Goal: Transaction & Acquisition: Purchase product/service

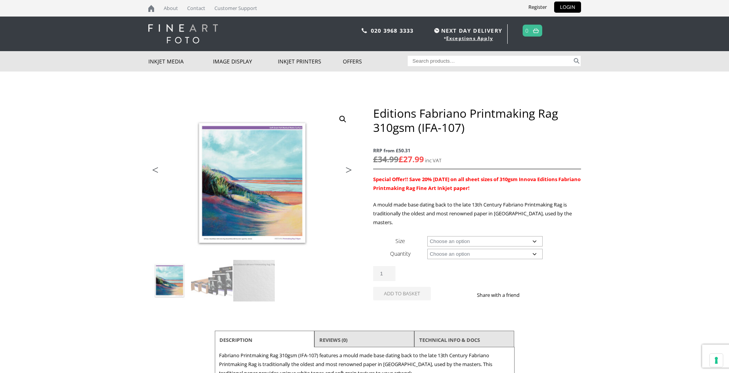
click at [536, 236] on select "Choose an option A4 Sheet A3 Sheet A3+ Sheet A2 Sheet 17" Wide Roll 24" Wide Ro…" at bounding box center [484, 241] width 115 height 10
click at [427, 236] on select "Choose an option A4 Sheet A3 Sheet A3+ Sheet A2 Sheet 17" Wide Roll 24" Wide Ro…" at bounding box center [484, 241] width 115 height 10
select select "a3-sheet-2"
click at [534, 249] on select "Choose an option 25 Sheets" at bounding box center [484, 254] width 115 height 10
select select "25-sheets"
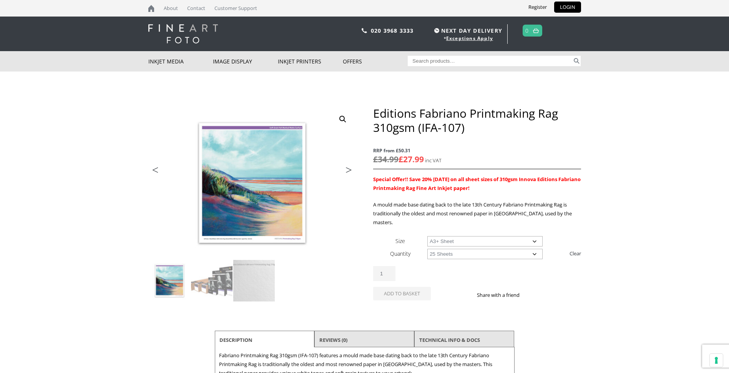
click at [427, 249] on select "Choose an option 25 Sheets" at bounding box center [484, 254] width 115 height 10
select select "a3-sheet-2"
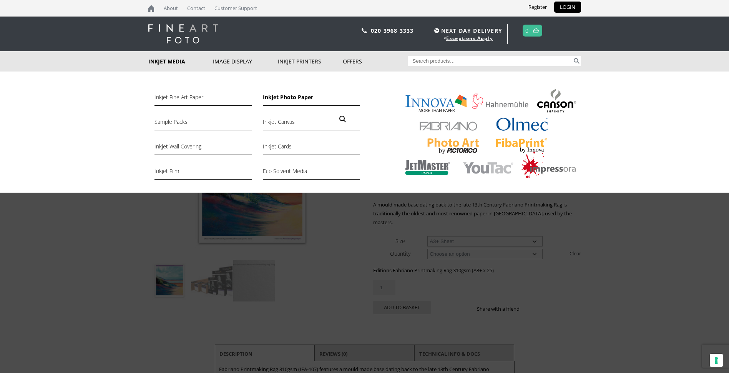
click at [286, 99] on link "Inkjet Photo Paper" at bounding box center [311, 99] width 97 height 13
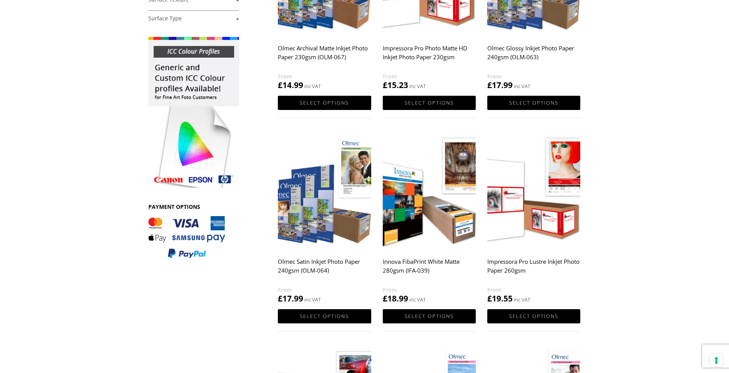
scroll to position [231, 0]
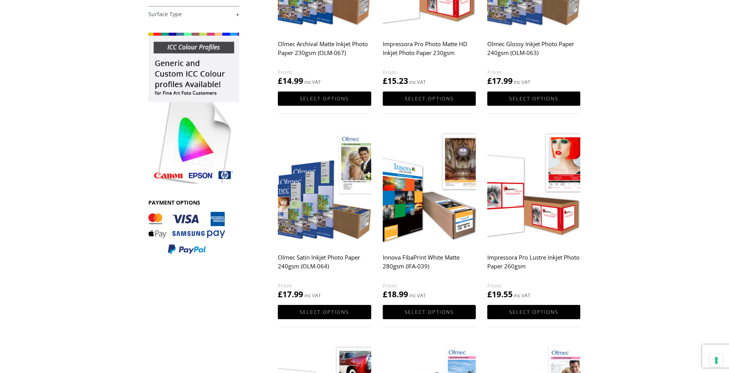
click at [326, 213] on img at bounding box center [324, 187] width 93 height 116
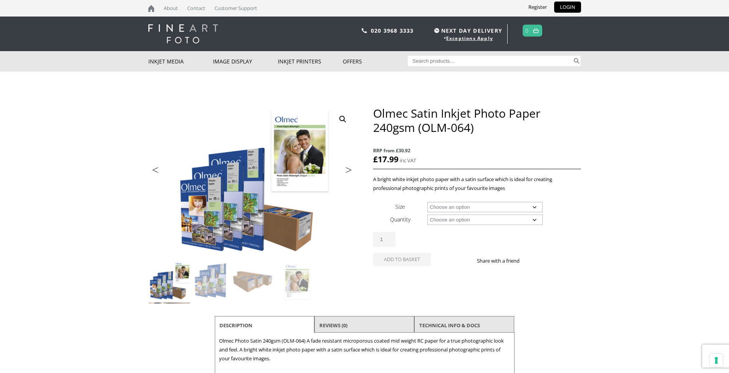
click at [536, 205] on select "Choose an option A4 Sheet A3 Sheet A3+ Sheet A2 Sheet 17" Wide Roll 24" Wide Ro…" at bounding box center [484, 207] width 115 height 10
click at [427, 202] on select "Choose an option A4 Sheet A3 Sheet A3+ Sheet A2 Sheet 17" Wide Roll 24" Wide Ro…" at bounding box center [484, 207] width 115 height 10
select select "a3-sheet-2"
click at [532, 220] on select "Choose an option 50 Sheets" at bounding box center [484, 220] width 115 height 10
select select "50-sheets"
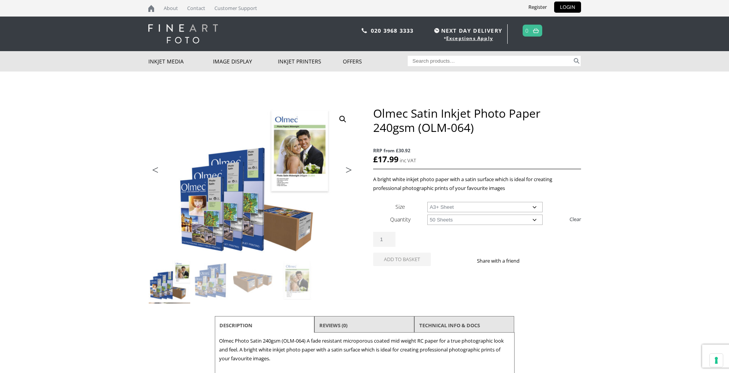
click at [427, 215] on select "Choose an option 50 Sheets" at bounding box center [484, 220] width 115 height 10
select select "a3-sheet-2"
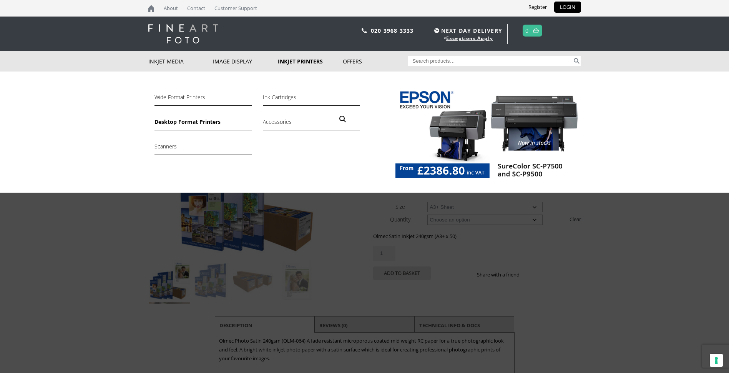
click at [200, 123] on link "Desktop Format Printers" at bounding box center [203, 123] width 97 height 13
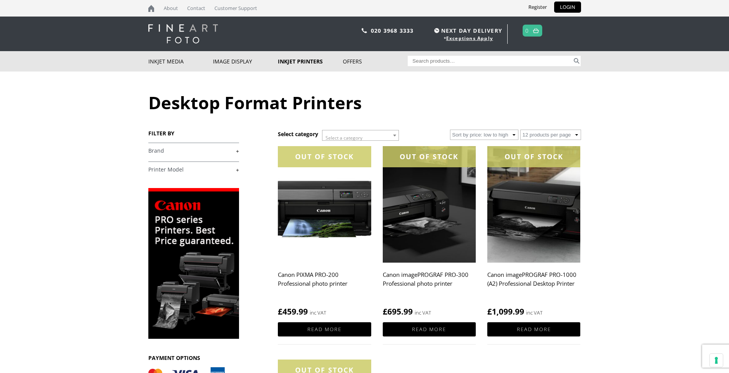
click at [235, 150] on link "+" at bounding box center [193, 150] width 91 height 7
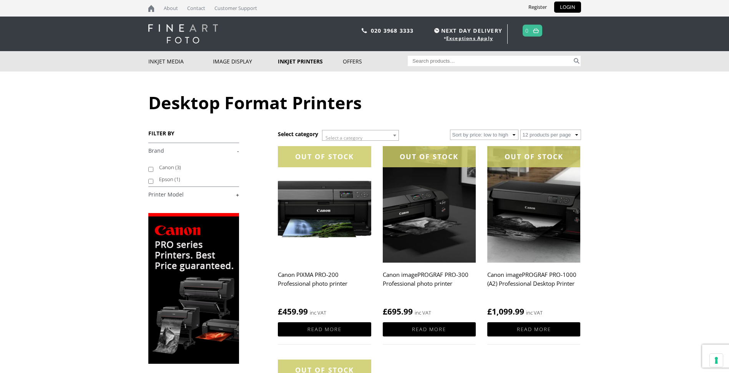
click at [150, 180] on input "Epson (1)" at bounding box center [150, 181] width 5 height 5
checkbox input "true"
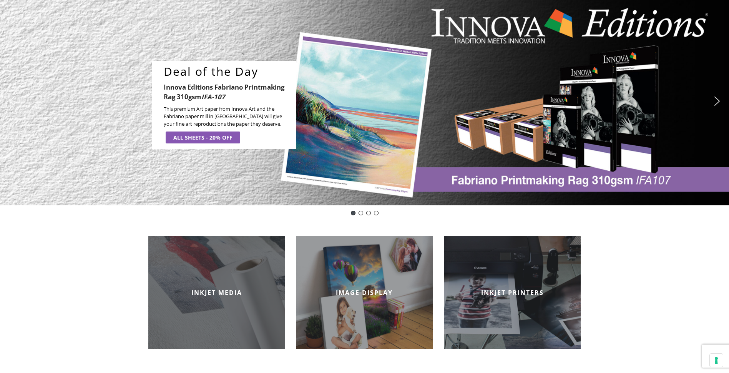
scroll to position [154, 0]
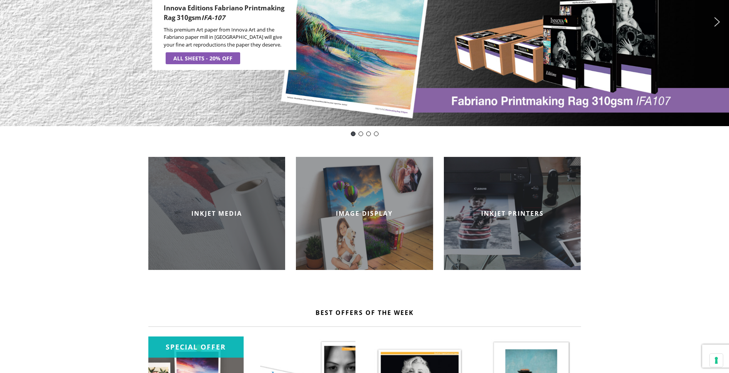
click at [220, 210] on h2 "INKJET MEDIA" at bounding box center [216, 213] width 137 height 8
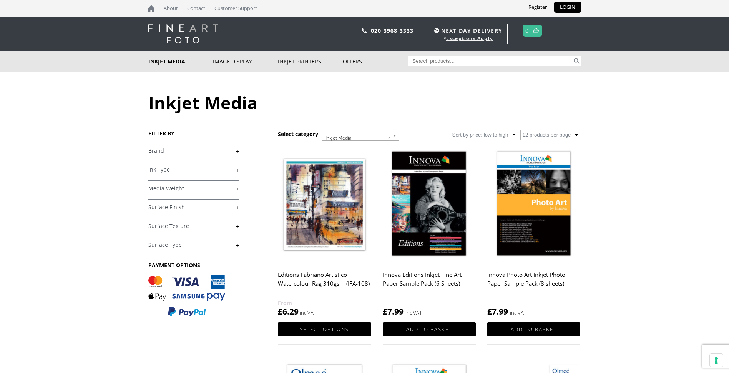
click at [234, 150] on link "+" at bounding box center [193, 150] width 91 height 7
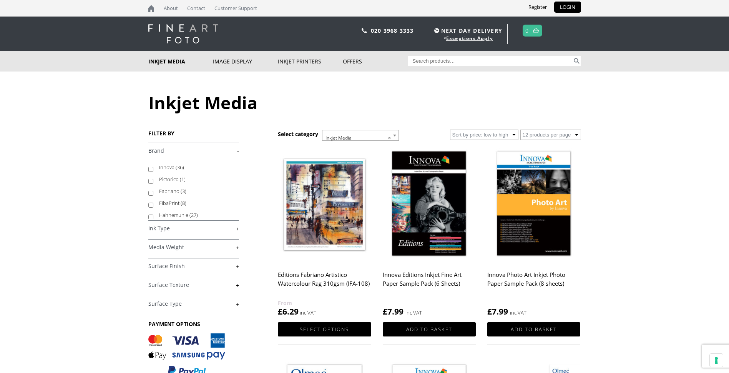
click at [171, 166] on label "Innova (36)" at bounding box center [195, 167] width 73 height 12
click at [153, 167] on input "Innova (36)" at bounding box center [150, 169] width 5 height 5
checkbox input "true"
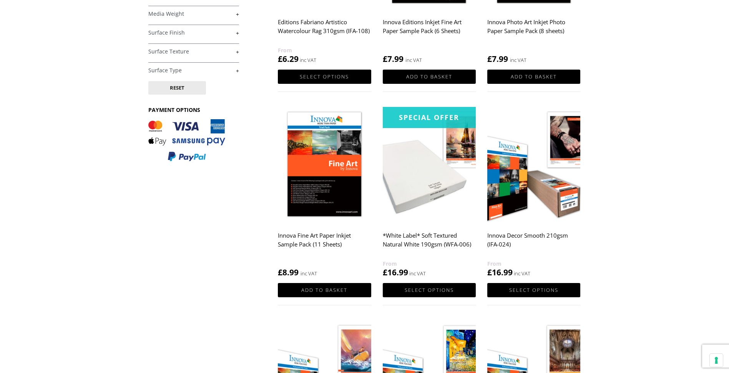
scroll to position [231, 0]
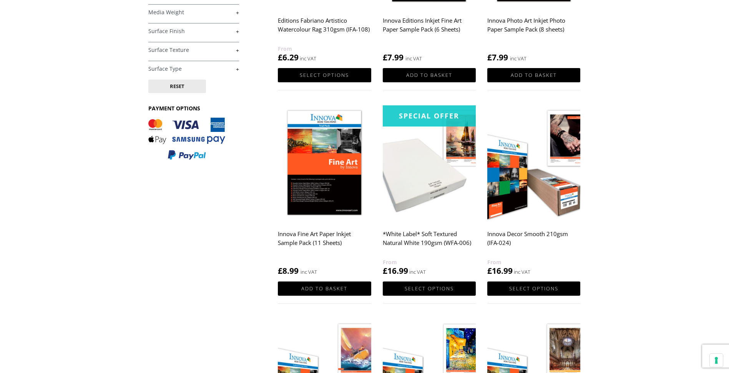
click at [519, 192] on img at bounding box center [533, 163] width 93 height 116
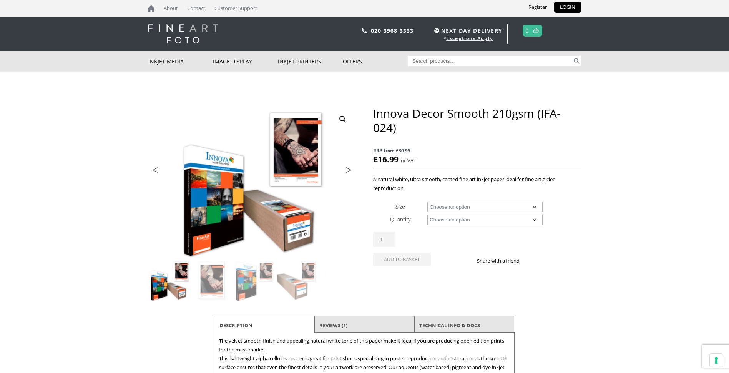
click at [532, 205] on select "Choose an option A4 Sheet A3 Sheet A3+ Sheet A2 Sheet 17" Wide Roll 24" Wide Ro…" at bounding box center [484, 207] width 115 height 10
click at [427, 202] on select "Choose an option A4 Sheet A3 Sheet A3+ Sheet A2 Sheet 17" Wide Roll 24" Wide Ro…" at bounding box center [484, 207] width 115 height 10
select select "a3-sheet-2"
click at [534, 218] on select "Choose an option 25 Sheets" at bounding box center [484, 220] width 115 height 10
select select "25-sheets"
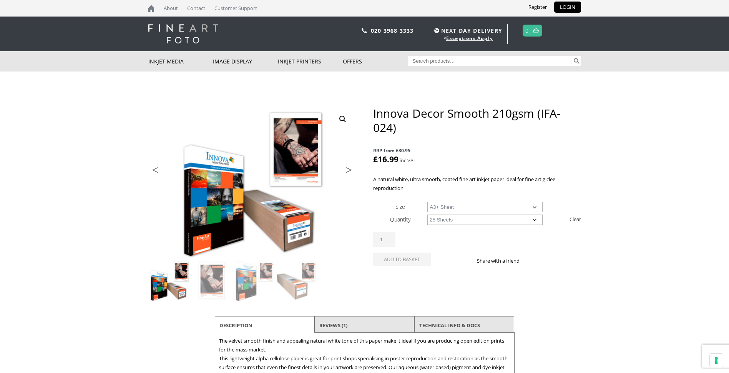
click at [427, 215] on select "Choose an option 25 Sheets" at bounding box center [484, 220] width 115 height 10
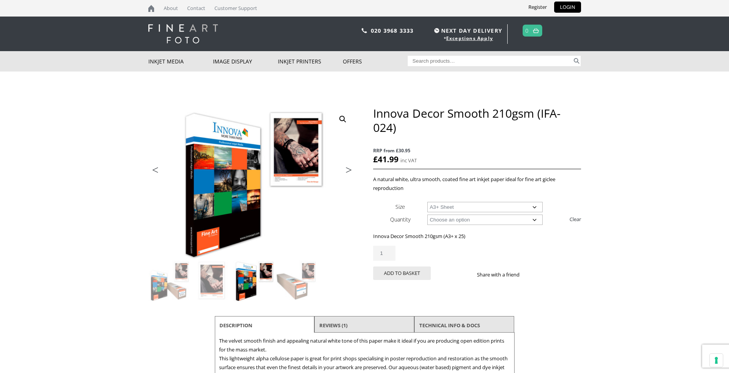
click at [536, 208] on select "Choose an option A4 Sheet A3 Sheet A3+ Sheet A2 Sheet" at bounding box center [484, 207] width 115 height 10
click at [427, 202] on select "Choose an option A4 Sheet A3 Sheet A3+ Sheet A2 Sheet" at bounding box center [484, 207] width 115 height 10
select select "a4-sheet"
click at [535, 220] on select "Choose an option 25 Sheets" at bounding box center [484, 220] width 115 height 10
click at [534, 220] on select "Choose an option 25 Sheets" at bounding box center [484, 220] width 115 height 10
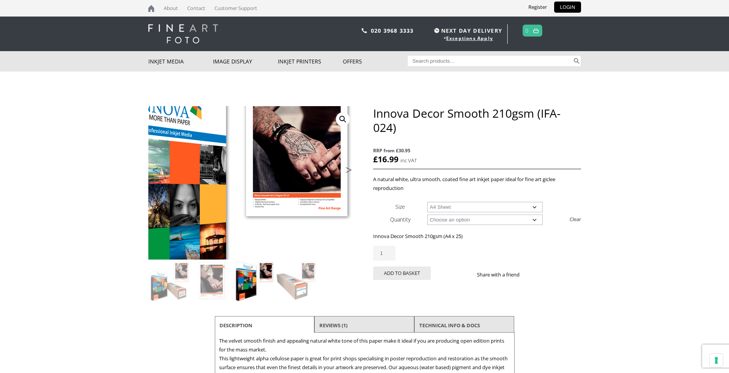
click at [296, 155] on img at bounding box center [210, 210] width 411 height 304
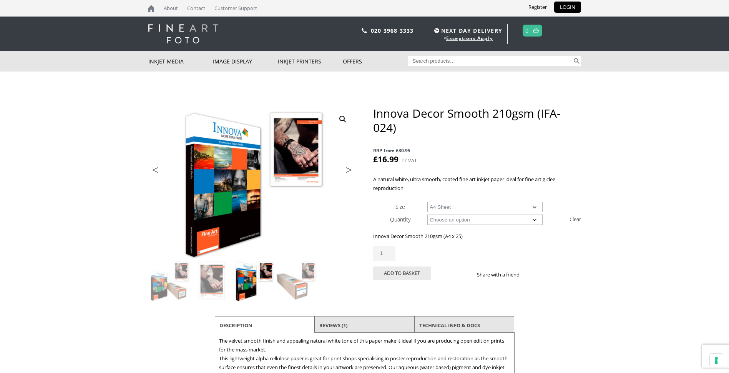
click at [534, 219] on select "Choose an option 25 Sheets" at bounding box center [484, 220] width 115 height 10
click at [535, 207] on select "Choose an option A4 Sheet A3 Sheet A3+ Sheet A2 Sheet" at bounding box center [484, 207] width 115 height 10
click at [302, 285] on img at bounding box center [297, 281] width 42 height 42
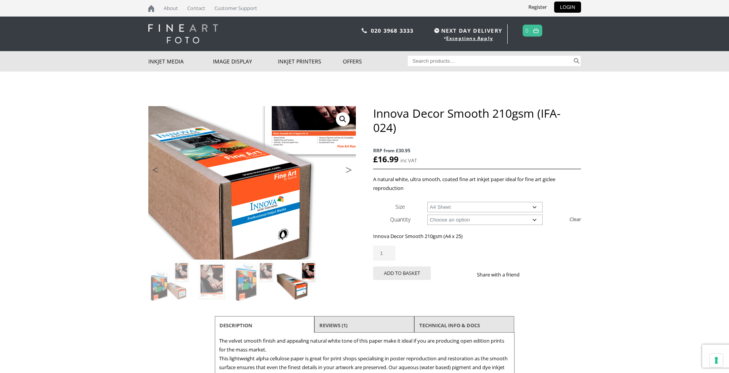
click at [276, 218] on img at bounding box center [228, 149] width 411 height 304
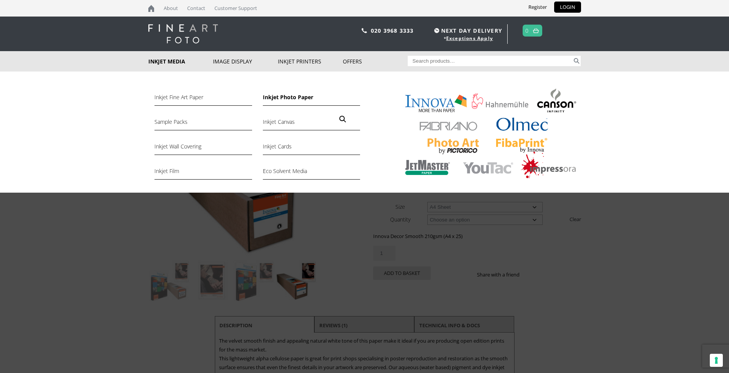
click at [278, 96] on link "Inkjet Photo Paper" at bounding box center [311, 99] width 97 height 13
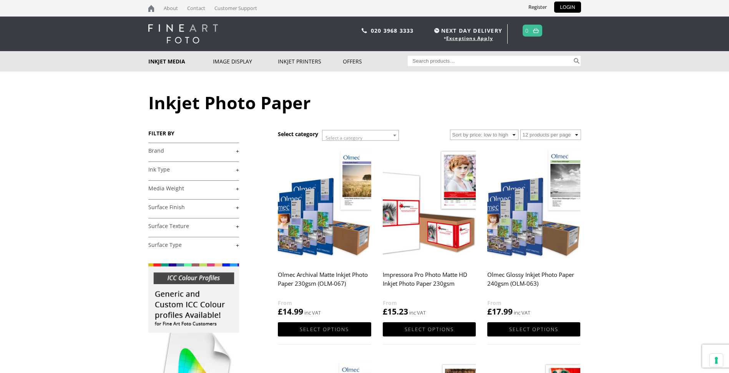
click at [236, 151] on link "+" at bounding box center [193, 150] width 91 height 7
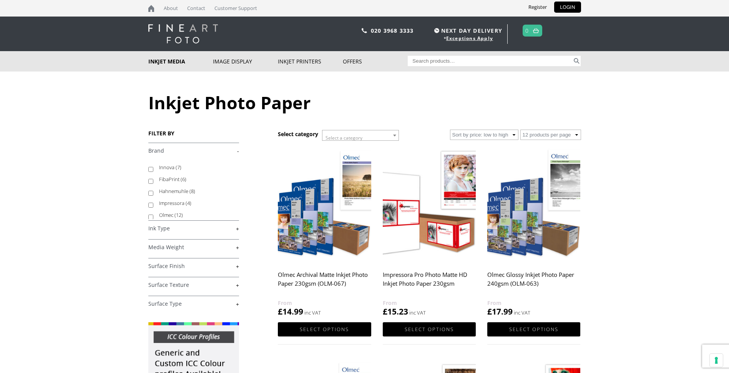
scroll to position [2, 0]
click at [165, 212] on label "Olmec (12)" at bounding box center [195, 213] width 73 height 12
click at [153, 213] on input "Olmec (12)" at bounding box center [150, 215] width 5 height 5
checkbox input "true"
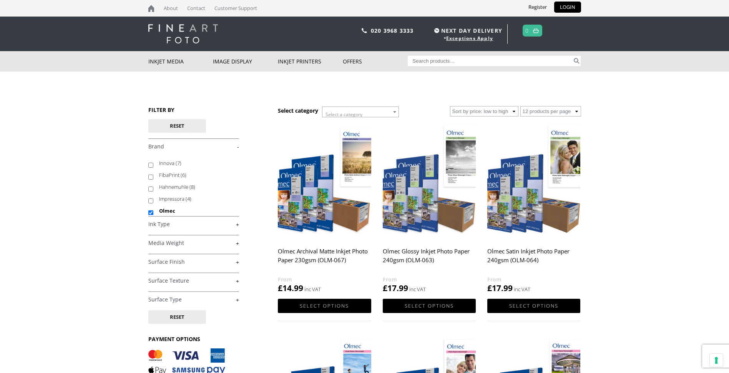
click at [523, 213] on img at bounding box center [533, 181] width 93 height 116
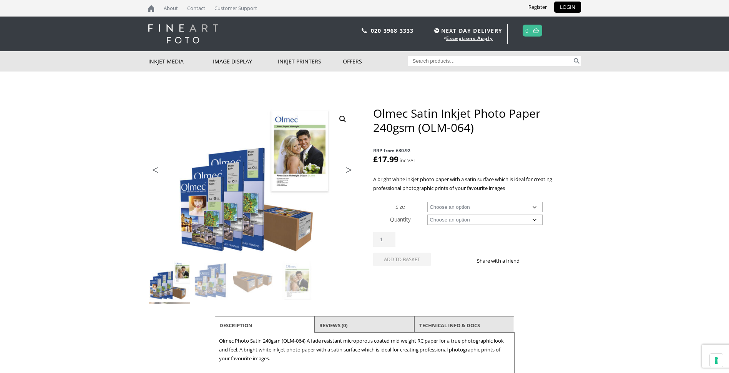
click at [536, 208] on select "Choose an option A4 Sheet A3 Sheet A3+ Sheet A2 Sheet 17" Wide Roll 24" Wide Ro…" at bounding box center [484, 207] width 115 height 10
